Goal: Information Seeking & Learning: Learn about a topic

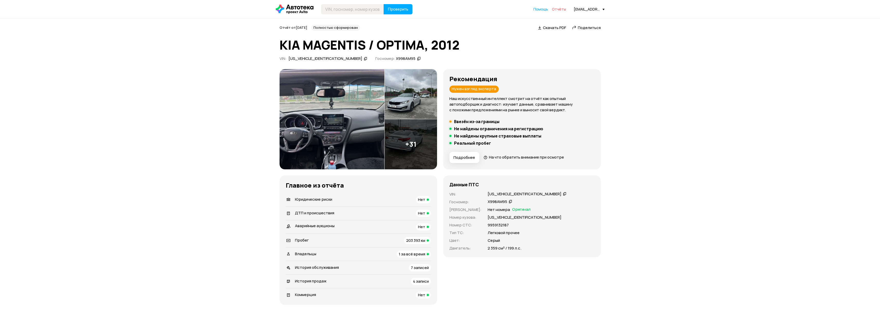
click at [559, 10] on span "Отчёты" at bounding box center [559, 9] width 14 height 5
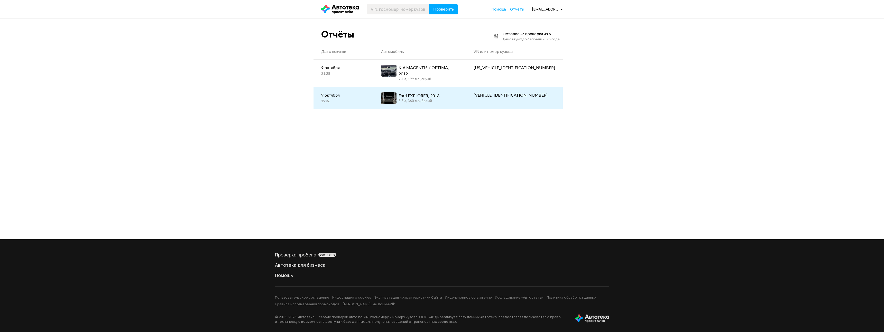
click at [439, 94] on div "Ford EXPLORER, 2013" at bounding box center [419, 96] width 41 height 6
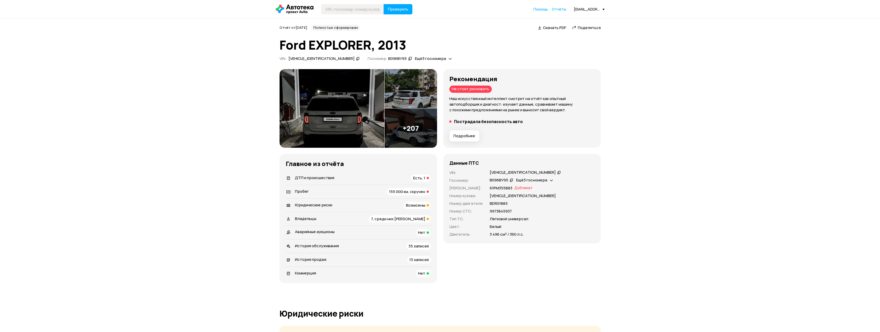
click at [342, 179] on div "ДТП и происшествия Есть, 1" at bounding box center [358, 177] width 145 height 7
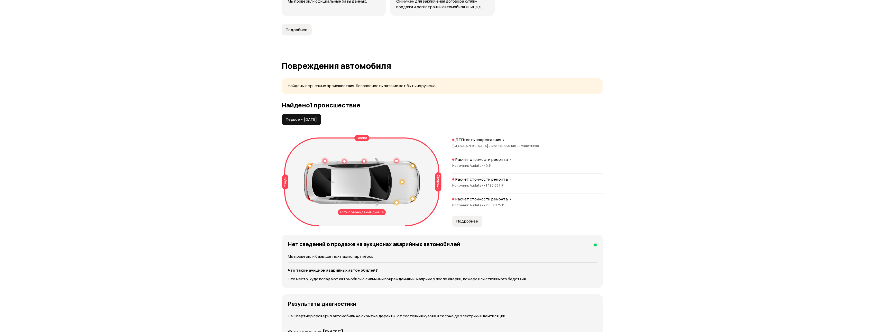
scroll to position [511, 0]
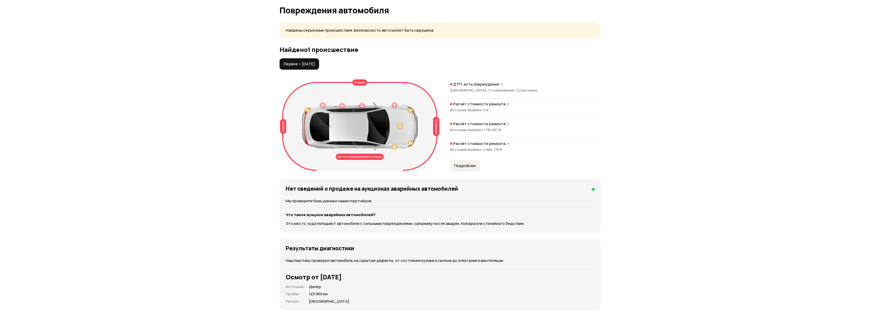
click at [469, 82] on p "ДТП: есть повреждения" at bounding box center [476, 84] width 46 height 5
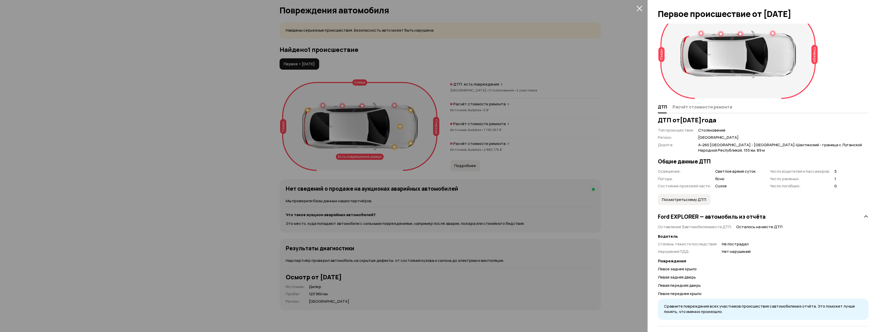
scroll to position [43, 0]
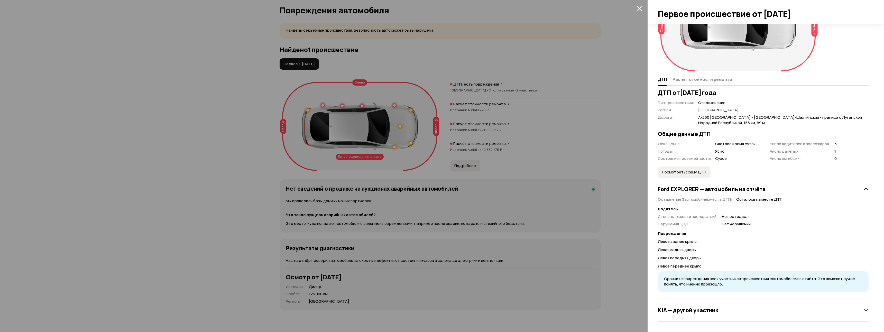
click at [691, 175] on button "Посмотреть схему ДТП" at bounding box center [684, 172] width 53 height 11
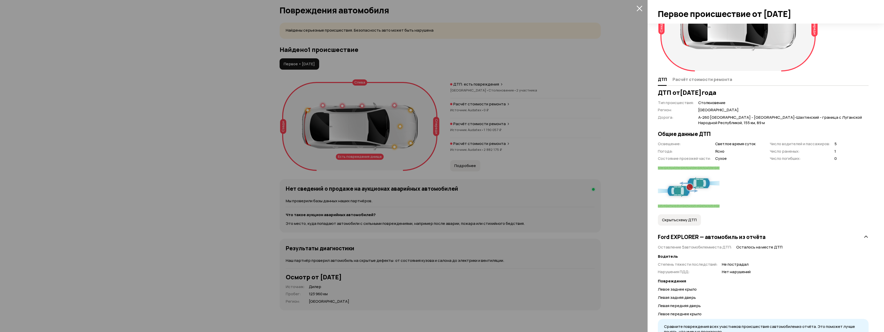
click at [687, 221] on span "Скрыть схему ДТП" at bounding box center [679, 219] width 35 height 5
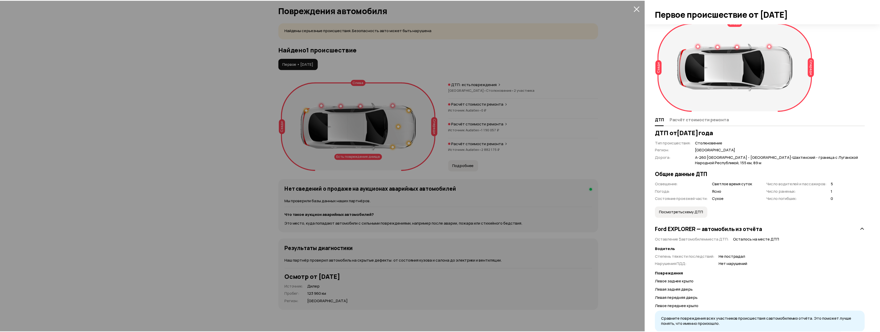
scroll to position [0, 0]
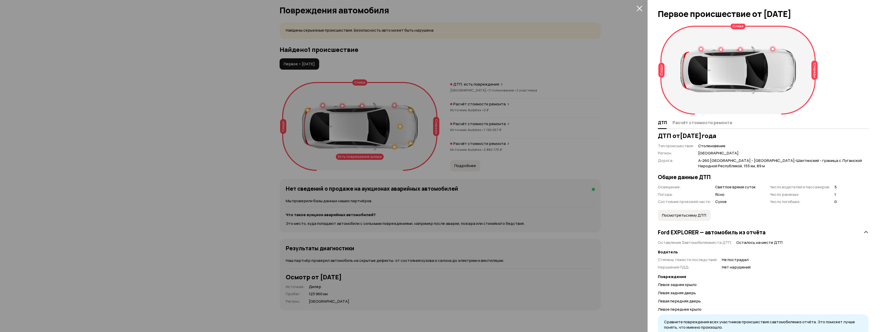
click at [613, 60] on div at bounding box center [442, 166] width 884 height 332
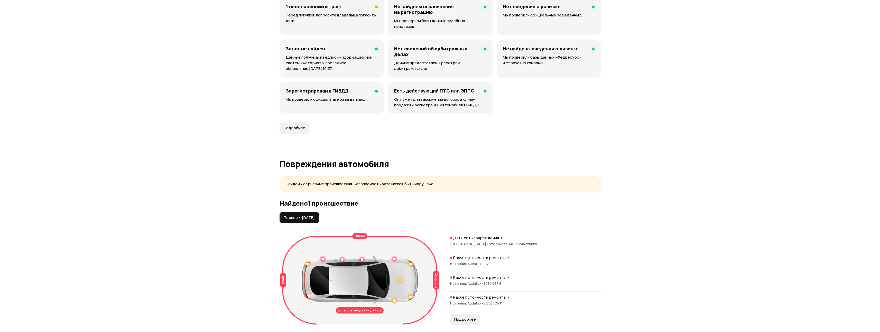
scroll to position [514, 0]
